Goal: Check status

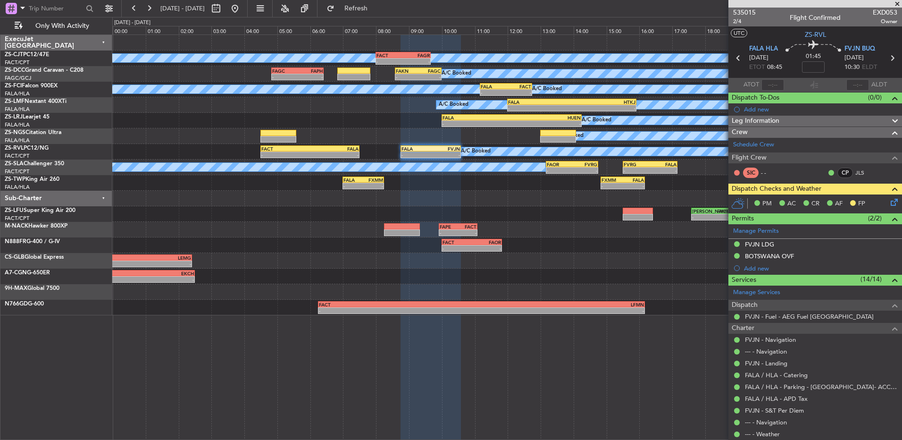
click at [133, 6] on button at bounding box center [133, 8] width 15 height 15
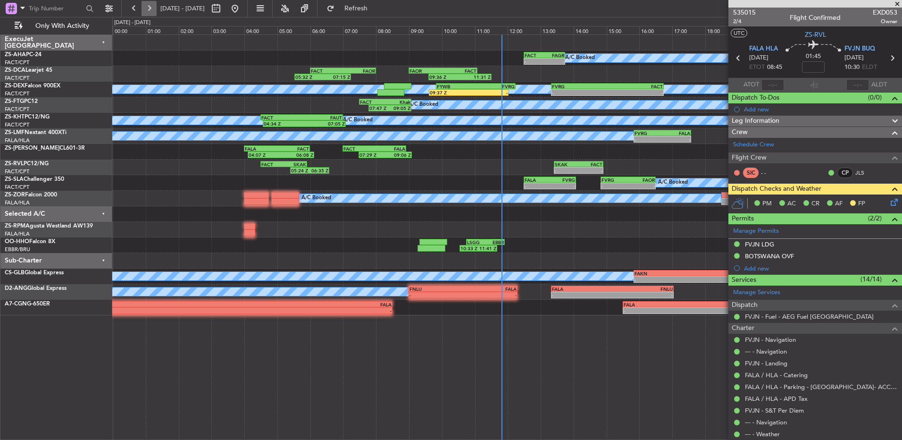
click at [148, 10] on button at bounding box center [148, 8] width 15 height 15
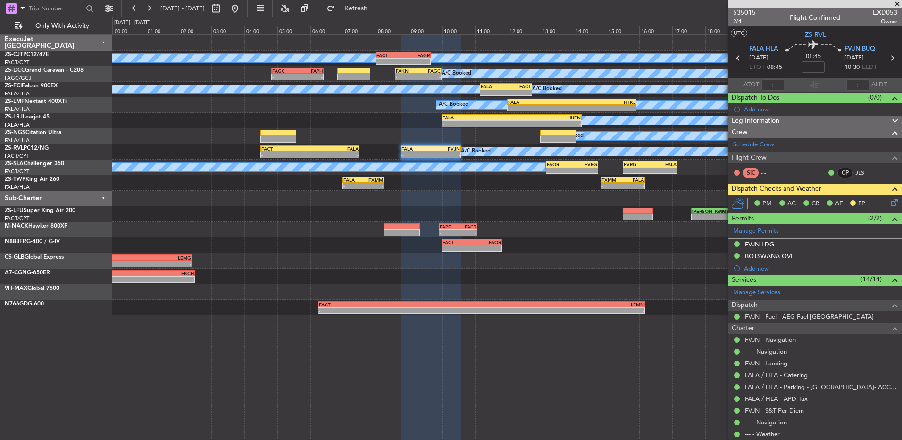
click at [895, 6] on span at bounding box center [896, 4] width 9 height 8
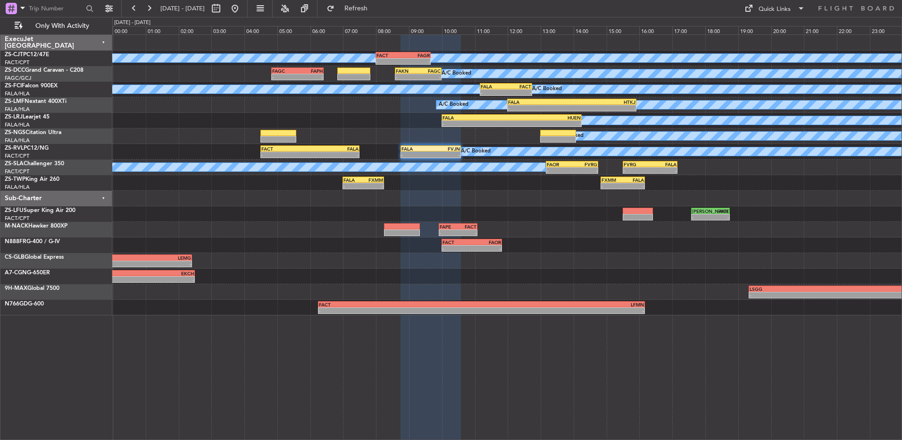
type input "0"
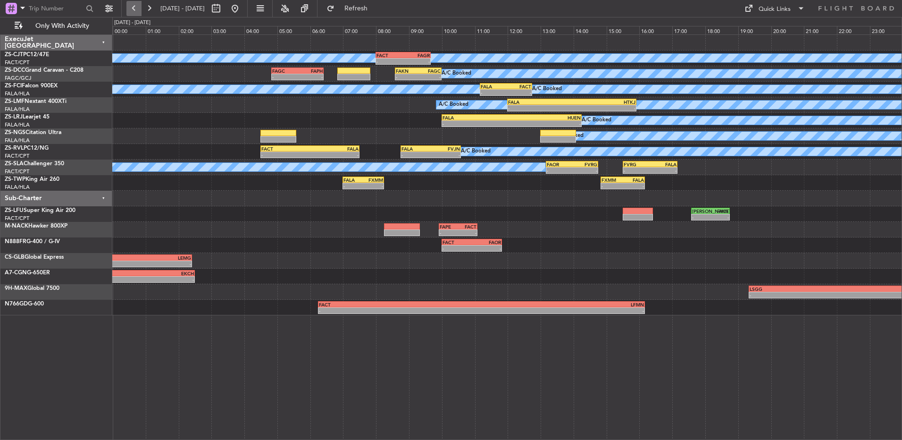
click at [136, 4] on button at bounding box center [133, 8] width 15 height 15
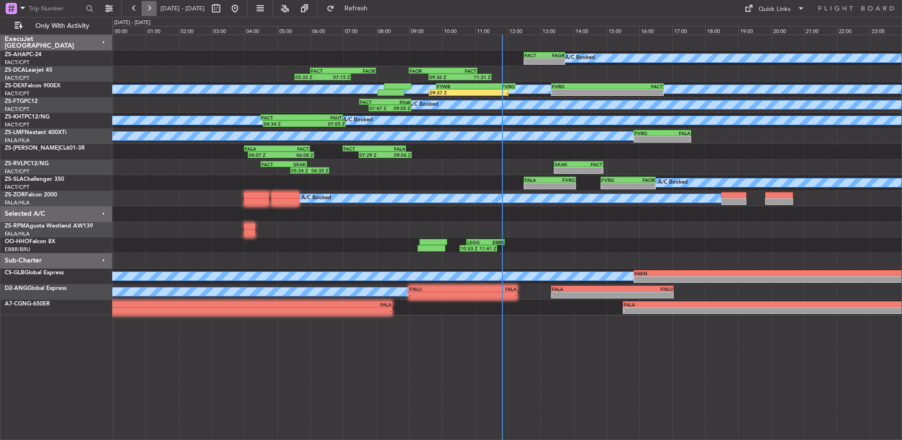
click at [146, 4] on button at bounding box center [148, 8] width 15 height 15
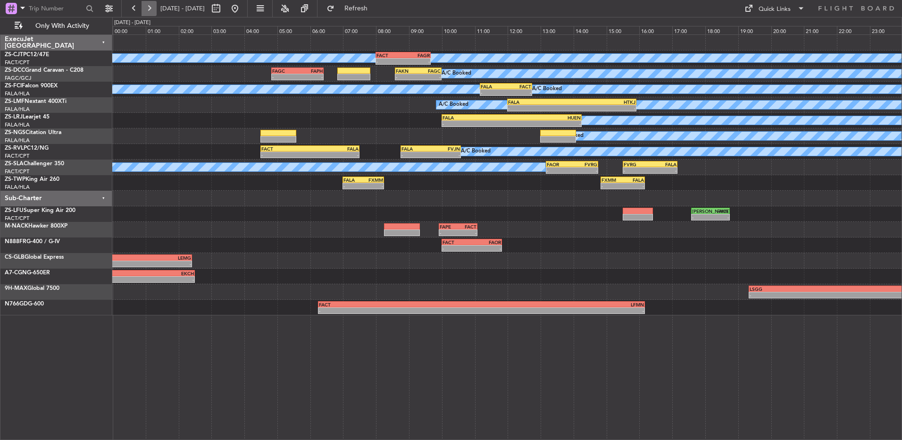
click at [147, 4] on button at bounding box center [148, 8] width 15 height 15
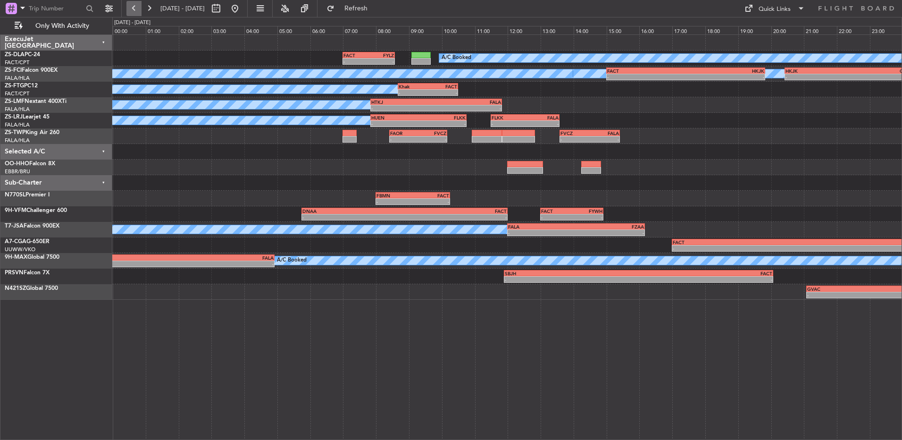
click at [135, 16] on button at bounding box center [133, 8] width 15 height 15
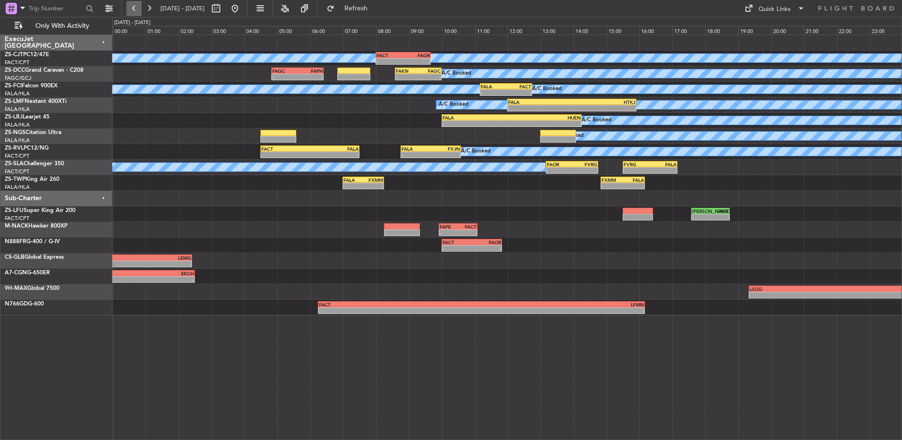
click at [136, 9] on button at bounding box center [133, 8] width 15 height 15
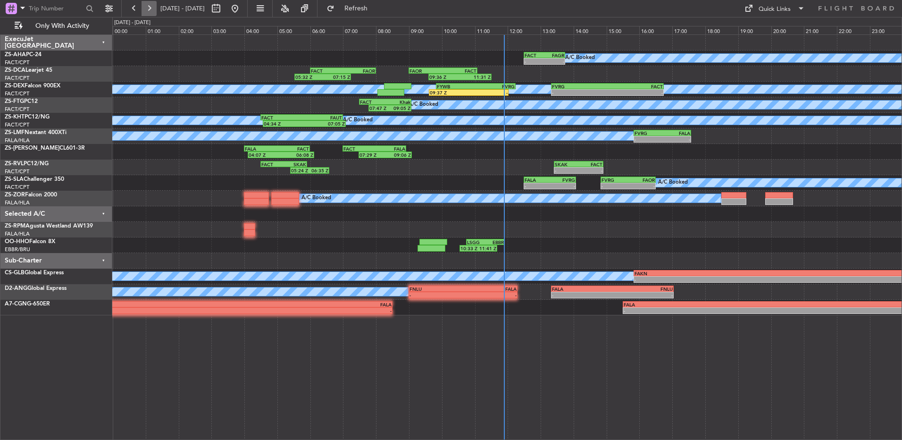
click at [150, 6] on button at bounding box center [148, 8] width 15 height 15
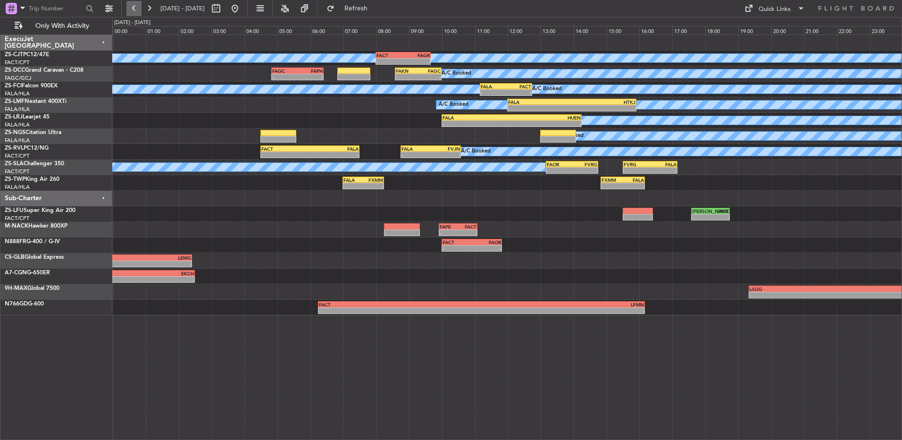
click at [138, 12] on button at bounding box center [133, 8] width 15 height 15
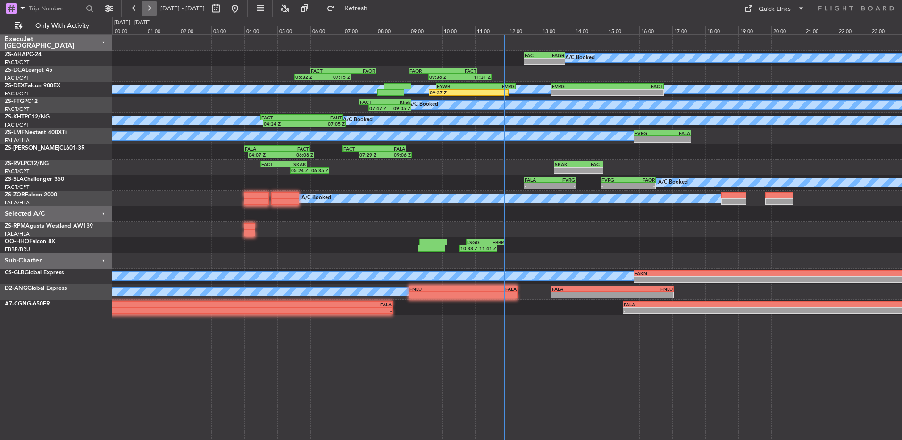
click at [151, 10] on button at bounding box center [148, 8] width 15 height 15
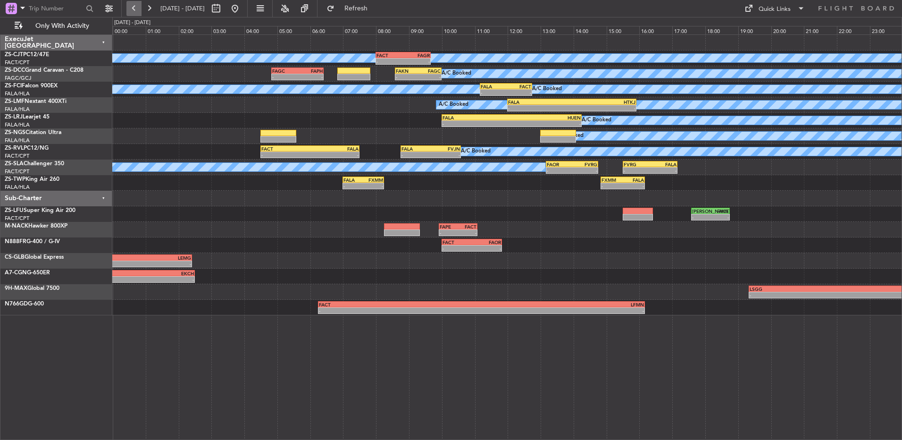
click at [136, 14] on button at bounding box center [133, 8] width 15 height 15
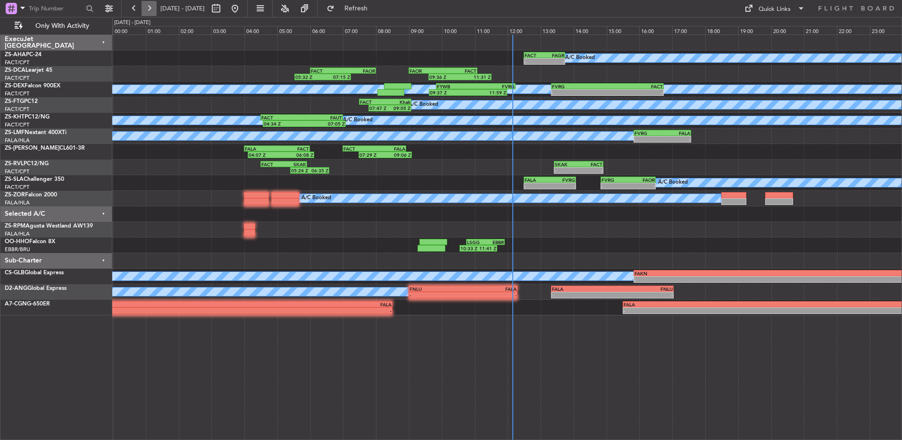
click at [156, 8] on button at bounding box center [148, 8] width 15 height 15
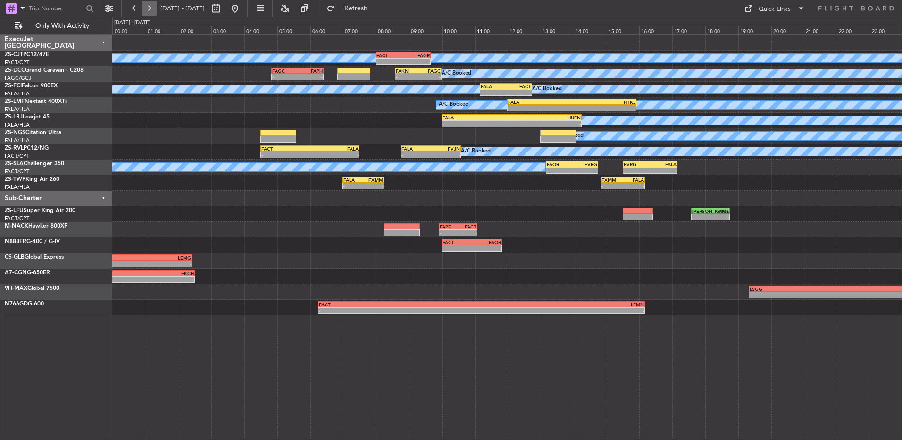
click at [147, 3] on button at bounding box center [148, 8] width 15 height 15
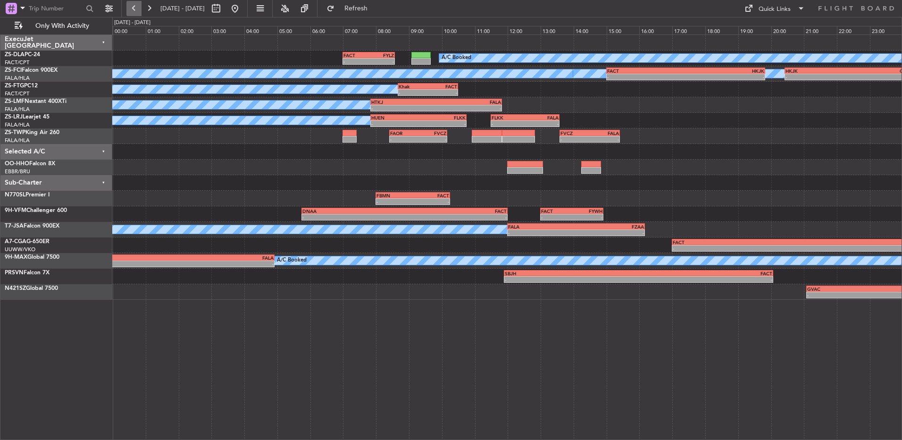
click at [133, 9] on button at bounding box center [133, 8] width 15 height 15
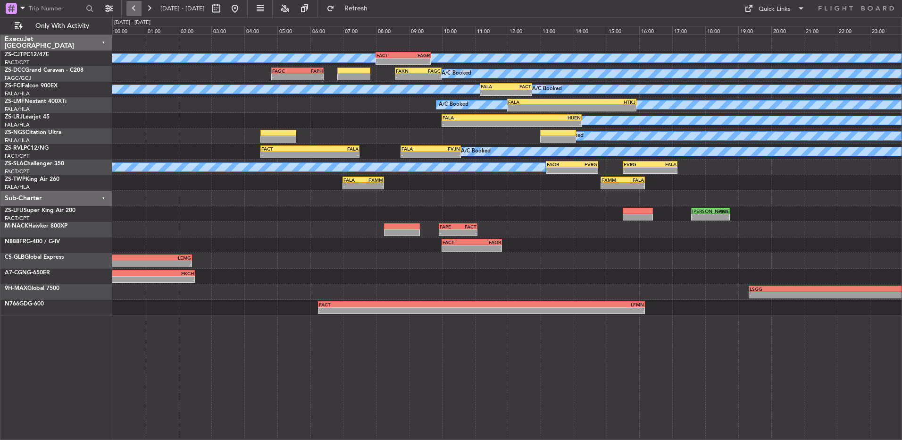
click at [134, 5] on button at bounding box center [133, 8] width 15 height 15
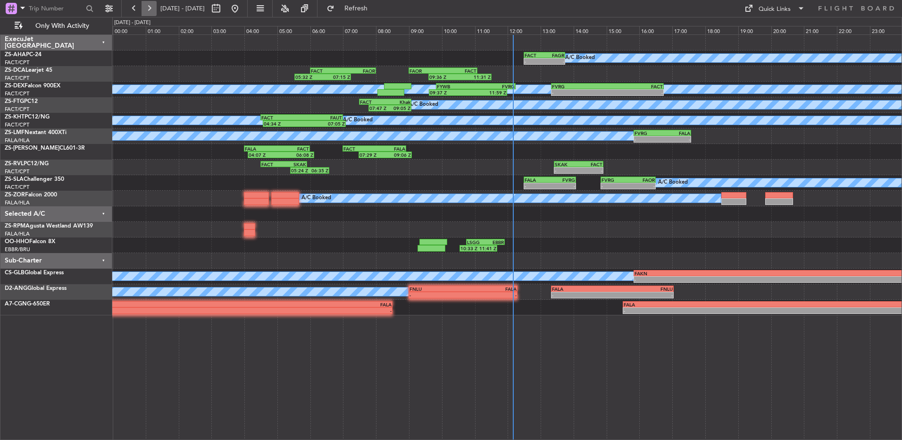
click at [148, 8] on button at bounding box center [148, 8] width 15 height 15
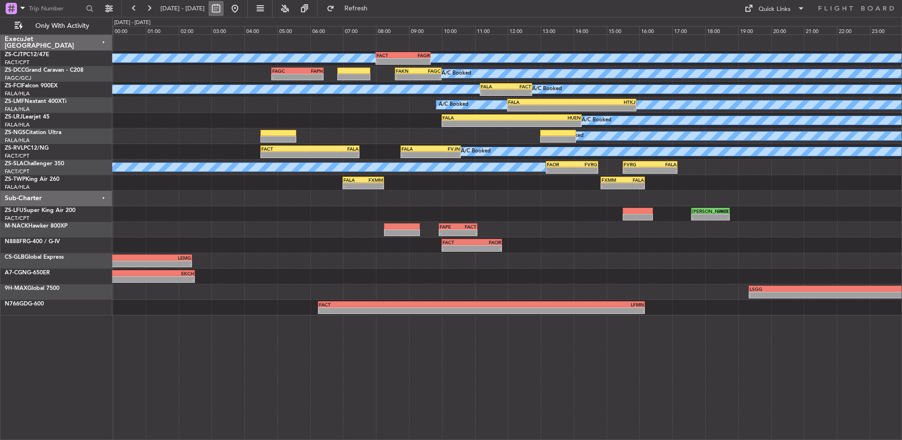
click at [224, 5] on button at bounding box center [215, 8] width 15 height 15
select select "8"
select select "2025"
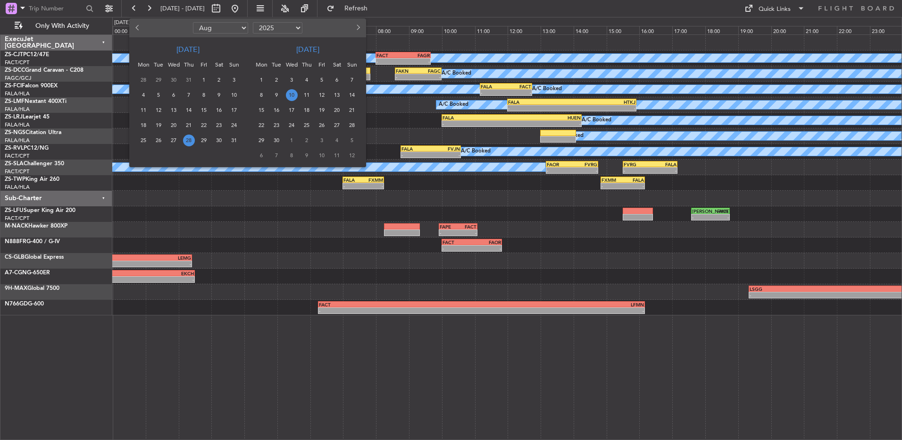
click at [290, 95] on span "10" at bounding box center [292, 95] width 12 height 12
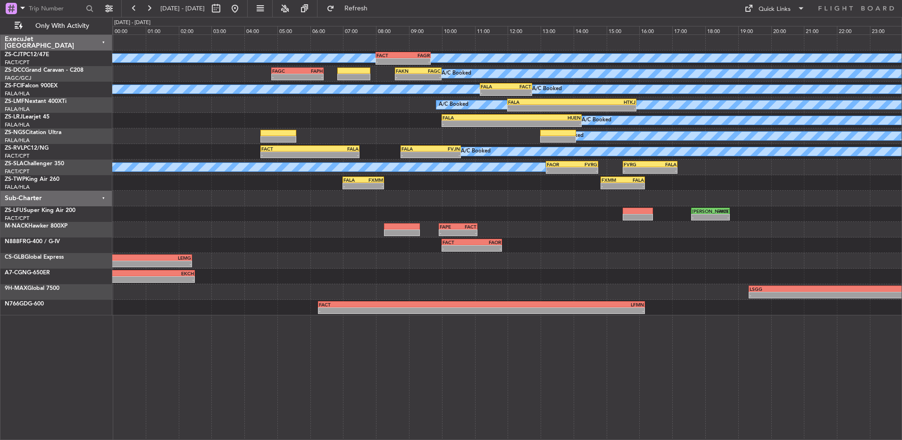
select select "9"
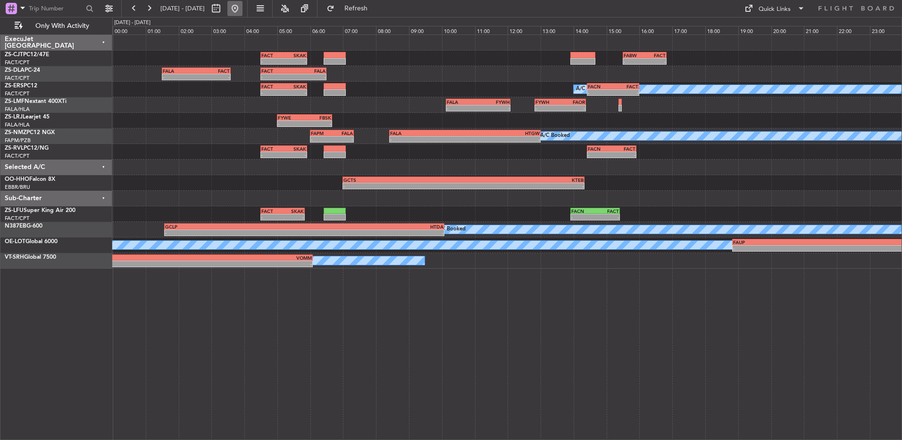
click at [242, 8] on button at bounding box center [234, 8] width 15 height 15
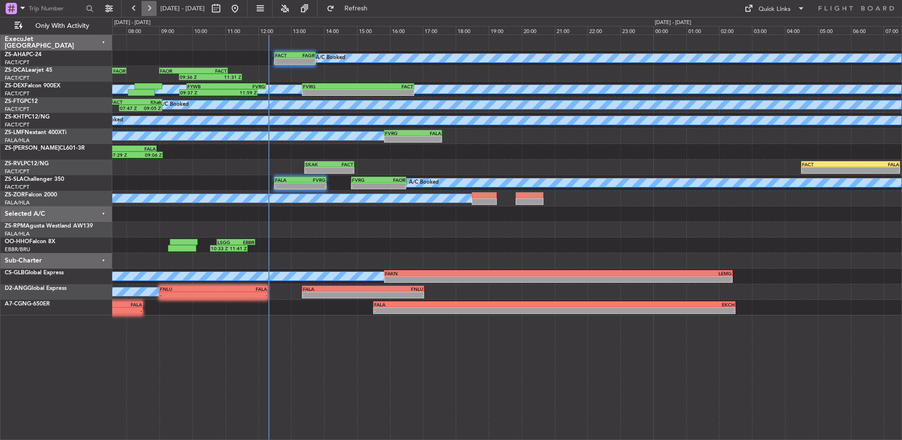
click at [153, 13] on button at bounding box center [148, 8] width 15 height 15
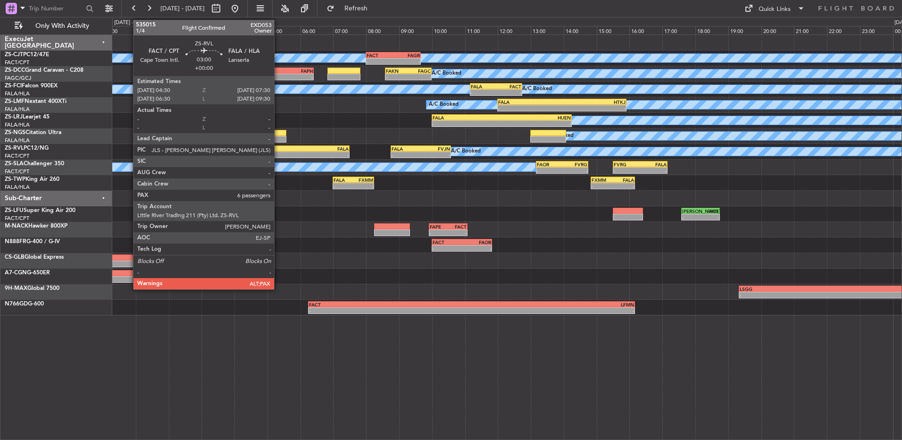
click at [279, 151] on div "FACT 04:30 Z FALA 07:30 Z" at bounding box center [299, 148] width 99 height 7
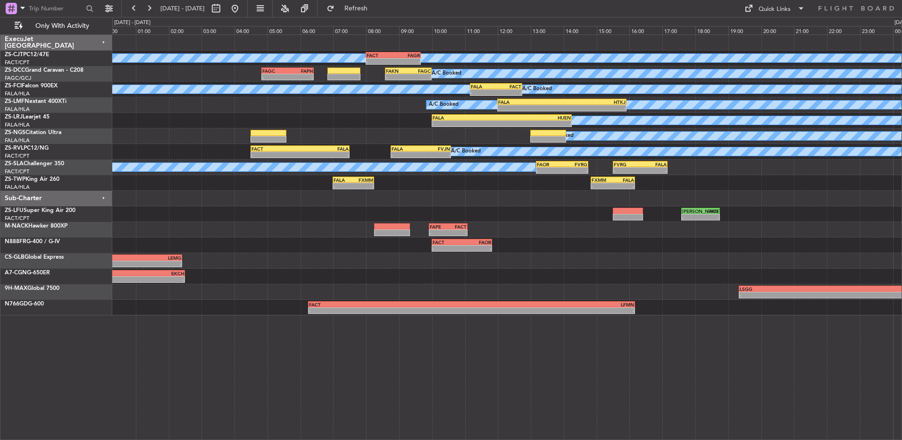
click at [242, 11] on div at bounding box center [225, 8] width 34 height 15
click at [137, 10] on button at bounding box center [133, 8] width 15 height 15
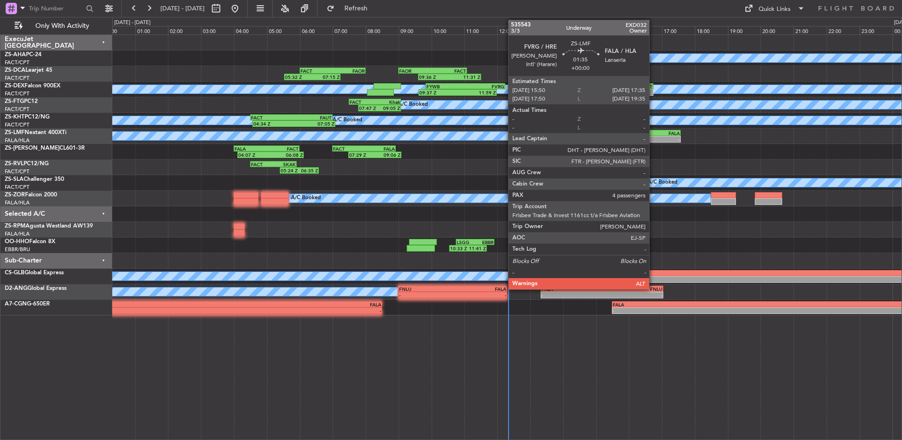
click at [653, 138] on div "-" at bounding box center [666, 139] width 28 height 6
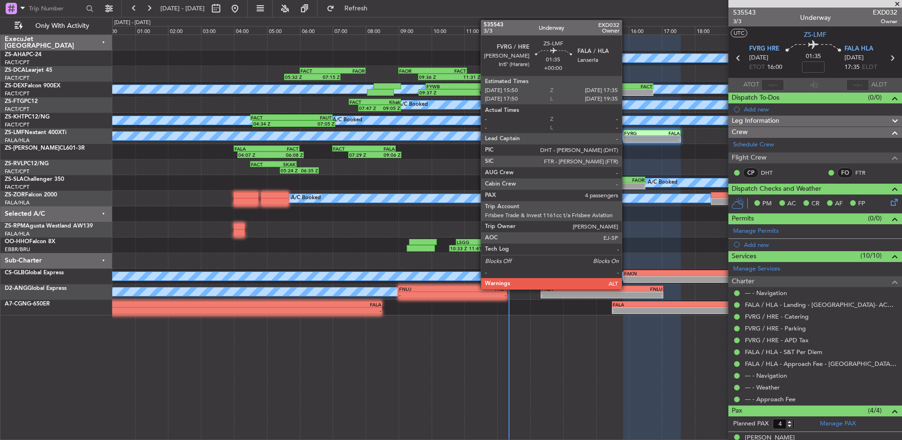
click at [627, 136] on div "-" at bounding box center [638, 139] width 28 height 6
click at [628, 135] on div "A/C Booked - - FVRG 15:50 Z FALA 17:35 Z" at bounding box center [506, 136] width 789 height 16
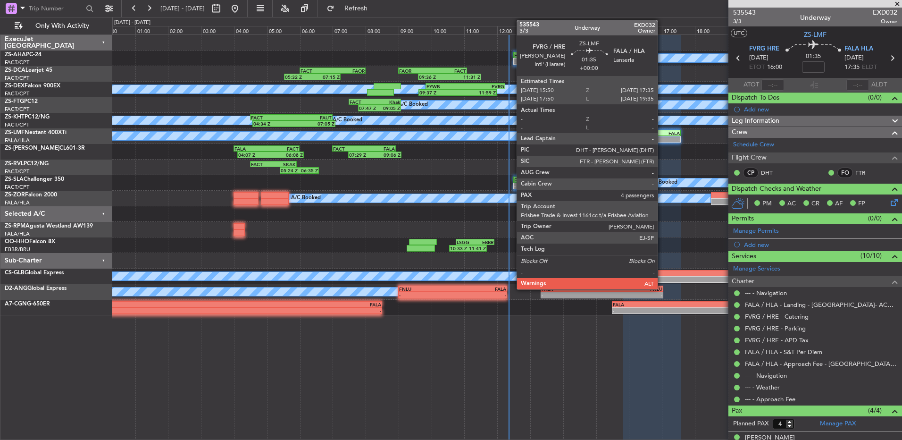
click at [662, 138] on div "-" at bounding box center [666, 139] width 28 height 6
